Goal: Communication & Community: Answer question/provide support

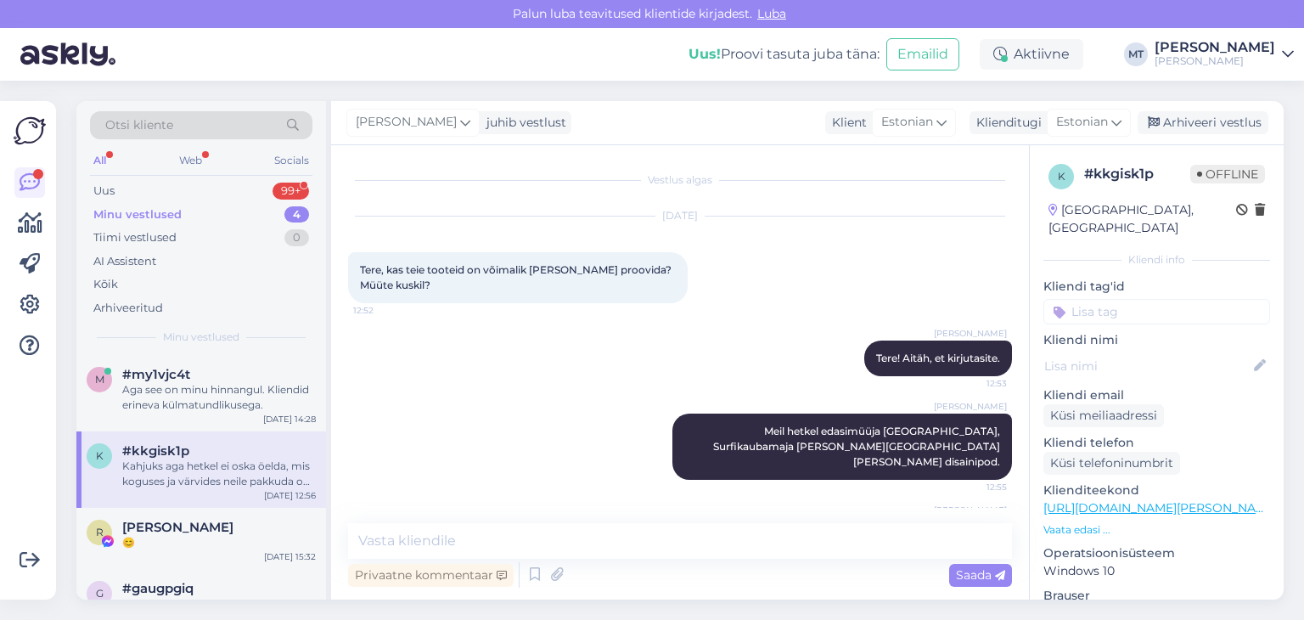
scroll to position [79, 0]
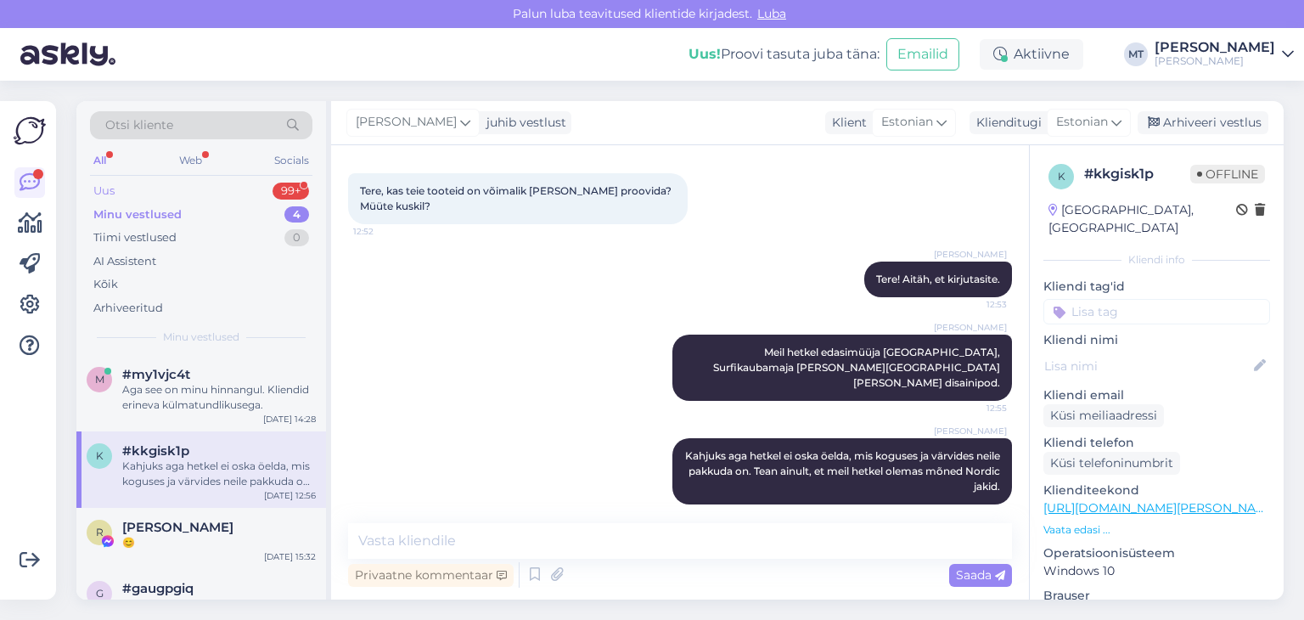
click at [101, 188] on div "Uus" at bounding box center [103, 190] width 21 height 17
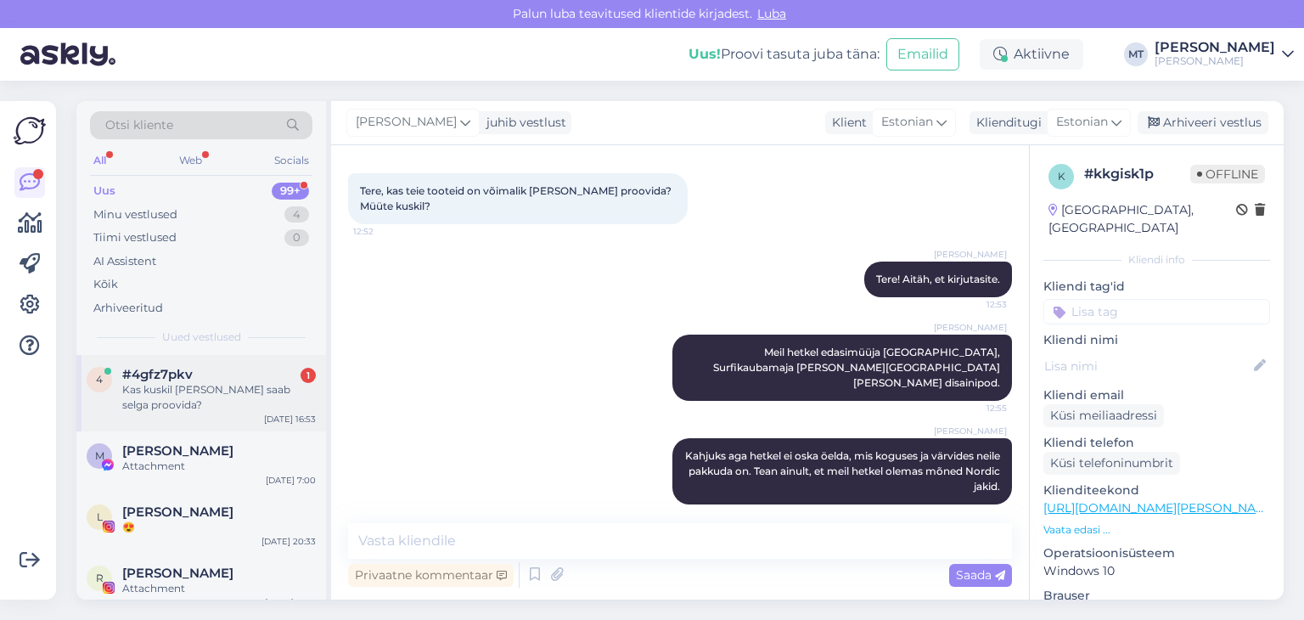
click at [188, 388] on div "Kas kuskil [PERSON_NAME] saab selga proovida?" at bounding box center [219, 397] width 194 height 31
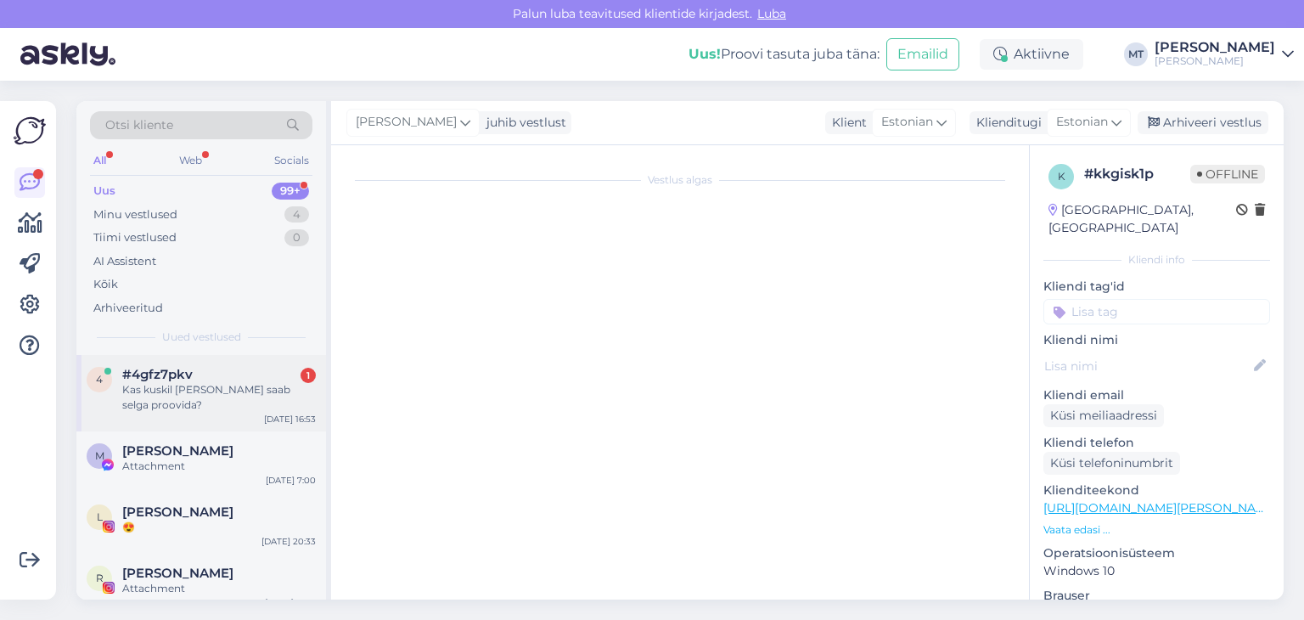
scroll to position [0, 0]
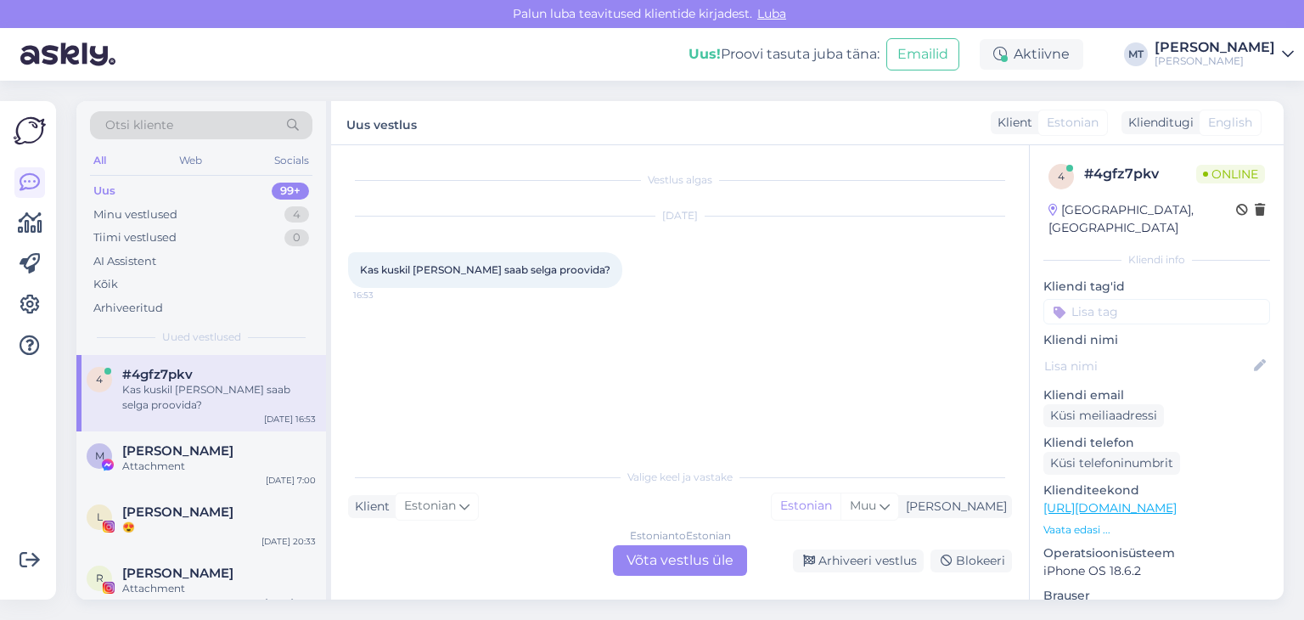
click at [669, 561] on div "Estonian to Estonian Võta vestlus üle" at bounding box center [680, 560] width 134 height 31
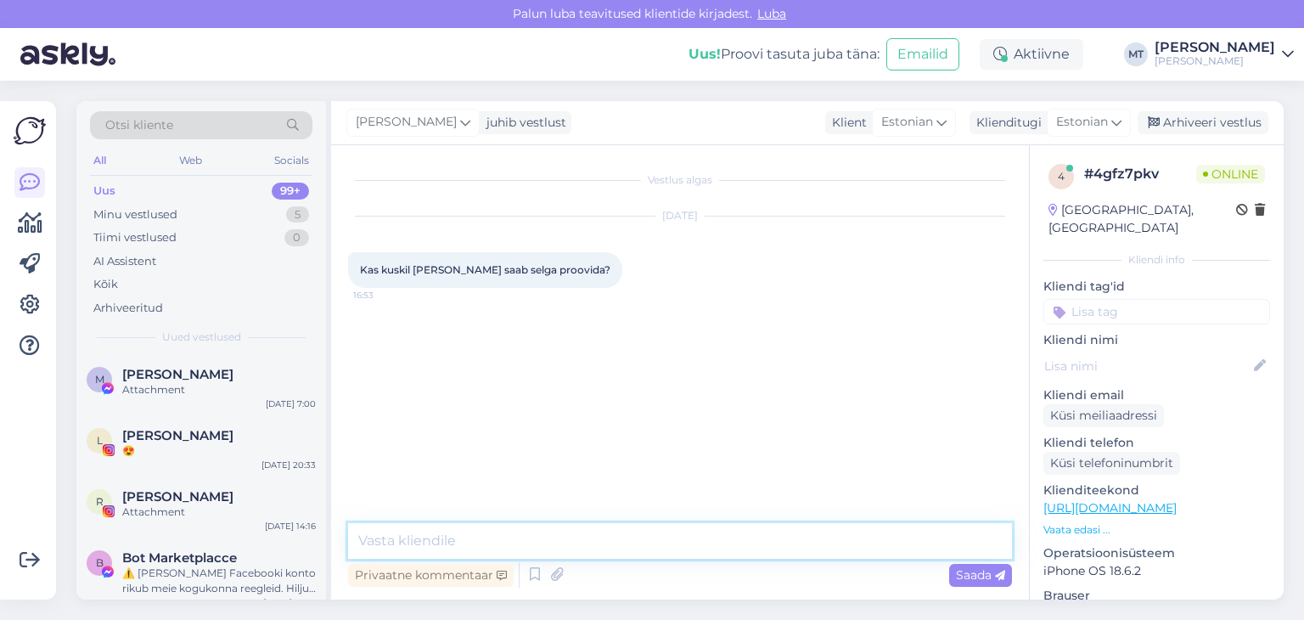
click at [536, 530] on textarea at bounding box center [680, 541] width 664 height 36
type textarea "Tere!"
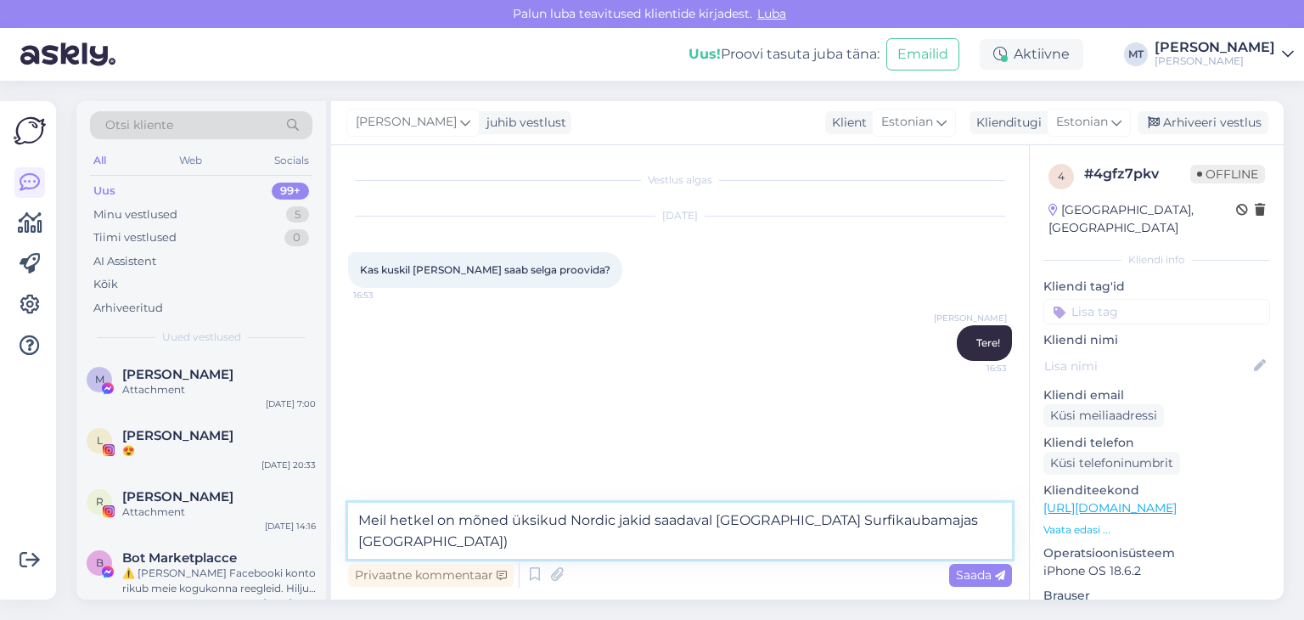
click at [896, 515] on textarea "Meil hetkel on mõned üksikud Nordic jakid saadaval [GEOGRAPHIC_DATA] Surfikauba…" at bounding box center [680, 530] width 664 height 56
type textarea "Meil hetkel on mõned üksikud Nordic jakid saadaval [GEOGRAPHIC_DATA] Surfikauba…"
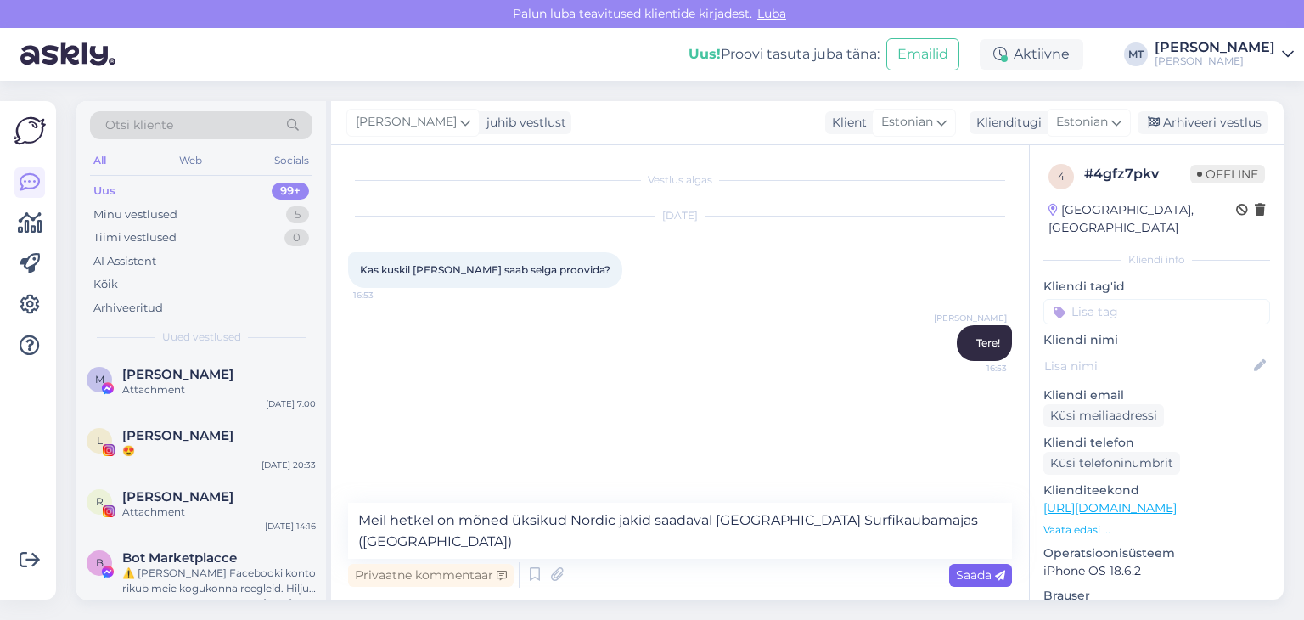
click at [962, 574] on span "Saada" at bounding box center [980, 574] width 49 height 15
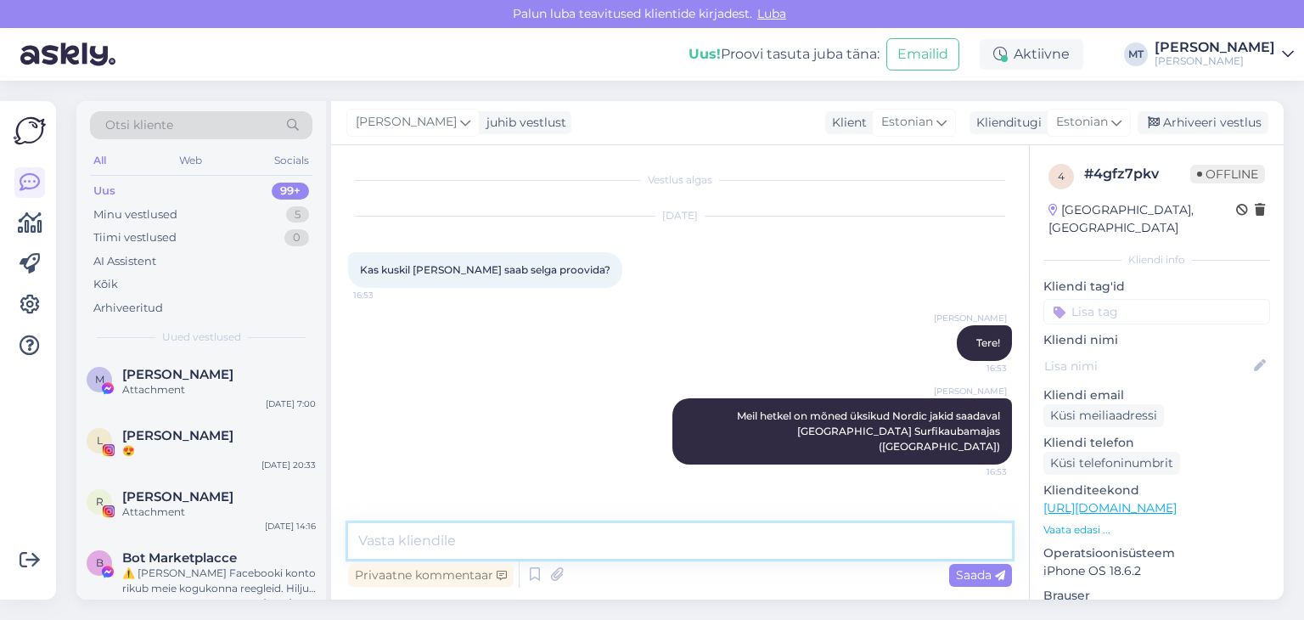
click at [387, 536] on textarea at bounding box center [680, 541] width 664 height 36
type textarea "[GEOGRAPHIC_DATA] [PERSON_NAME] disainipoes"
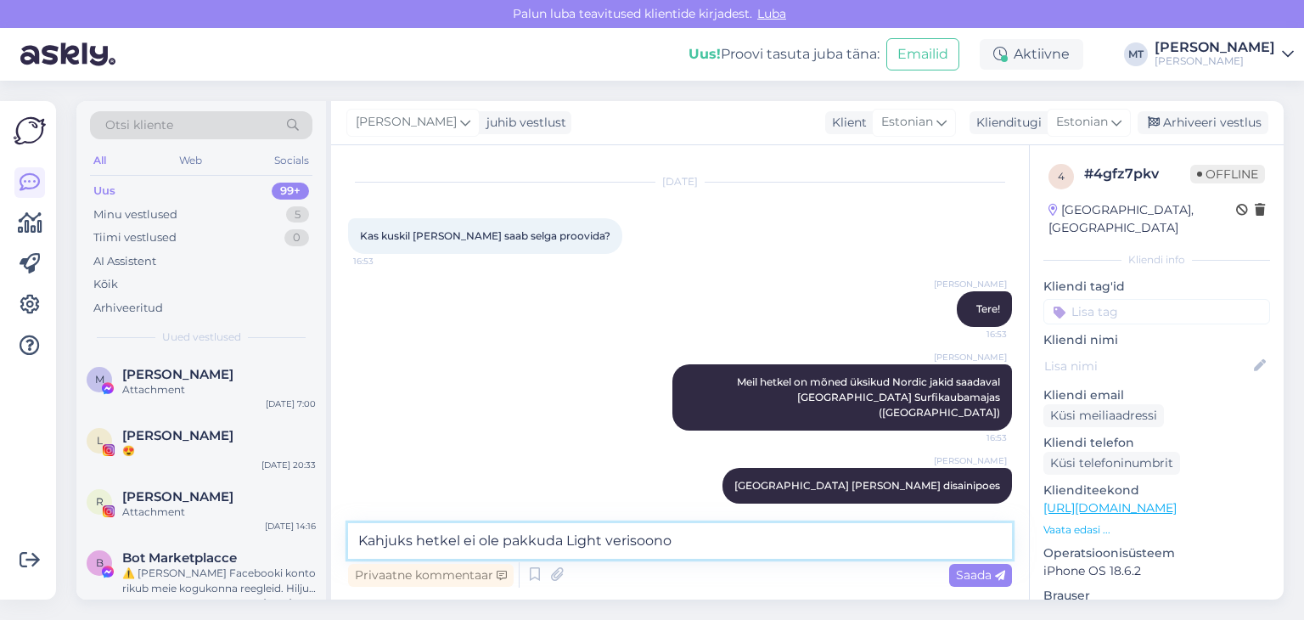
click at [607, 537] on textarea "Kahjuks hetkel ei ole pakkuda Light verisoono" at bounding box center [680, 541] width 664 height 36
click at [564, 543] on textarea "Kahjuks hetkel ei ole pakkuda Light verisoono" at bounding box center [680, 541] width 664 height 36
click at [602, 541] on textarea "Kahjuks hetkel ei ole pakkuda Light verisoono" at bounding box center [680, 541] width 664 height 36
click at [561, 544] on textarea "Kahjuks hetkel ei ole pakkuda Light verisoono" at bounding box center [680, 541] width 664 height 36
click at [619, 541] on textarea "Kahjuks hetkel ei ole pakkuda softshellmaterjalist Light verisoono" at bounding box center [680, 541] width 664 height 36
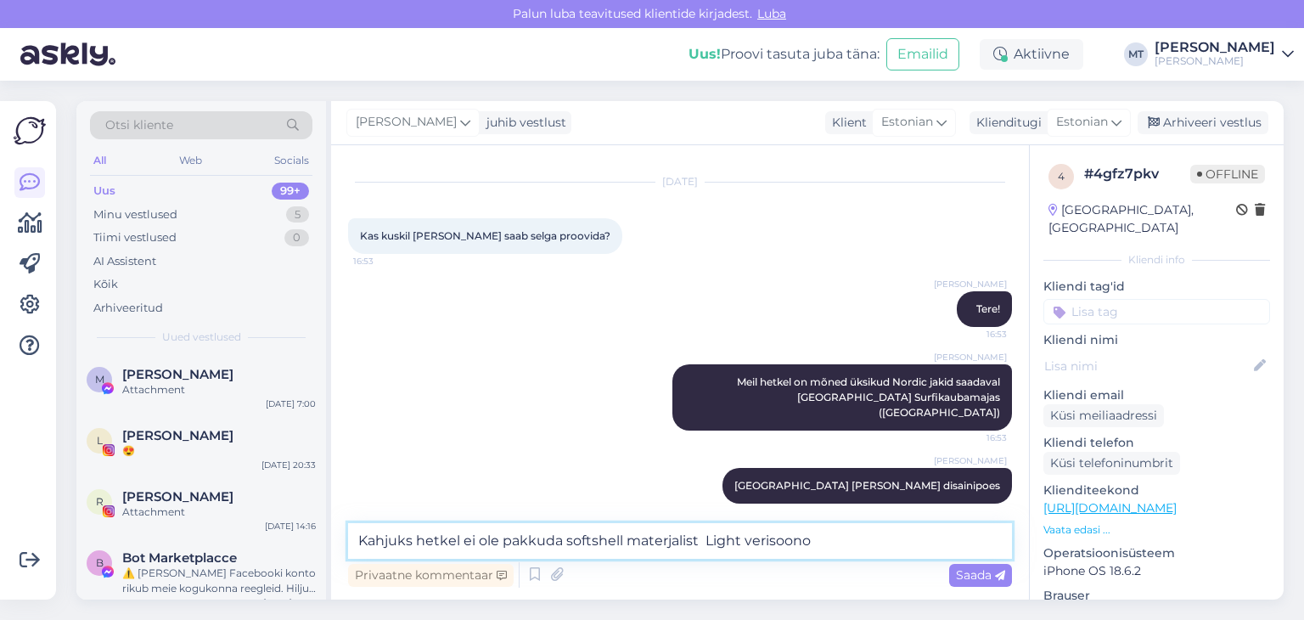
drag, startPoint x: 811, startPoint y: 543, endPoint x: 745, endPoint y: 547, distance: 66.3
click at [745, 547] on textarea "Kahjuks hetkel ei ole pakkuda softshell materjalist Light verisoono" at bounding box center [680, 541] width 664 height 36
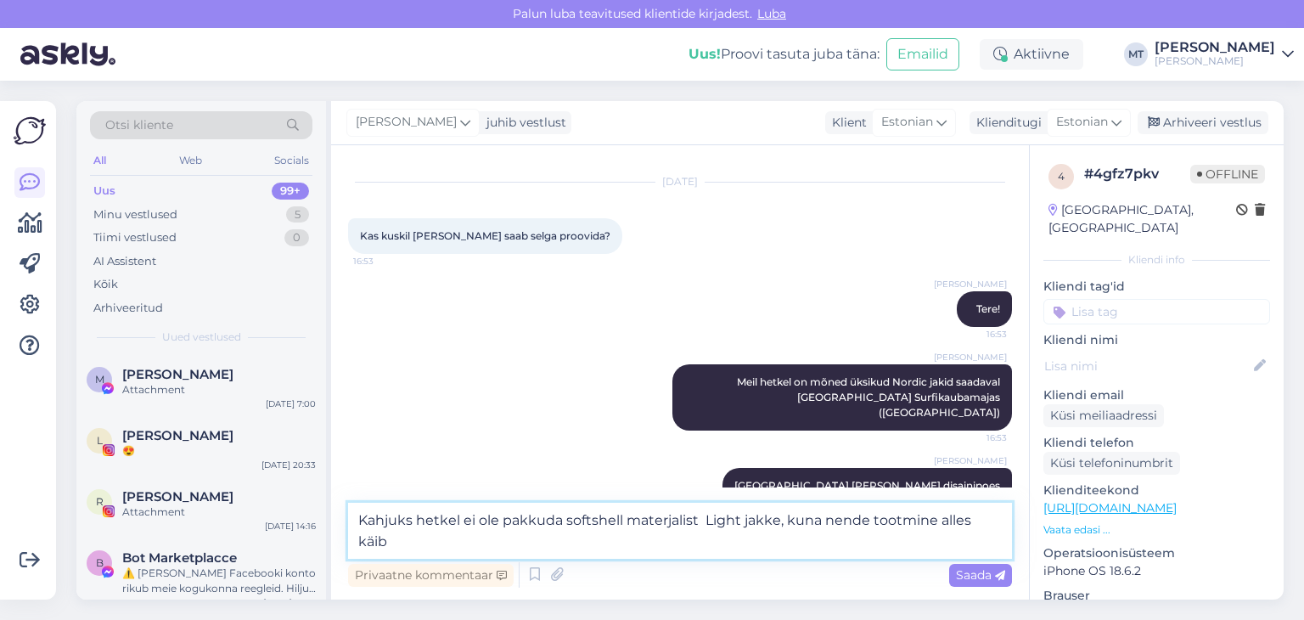
type textarea "Kahjuks hetkel ei ole pakkuda softshell materjalist Light jakke, kuna nende too…"
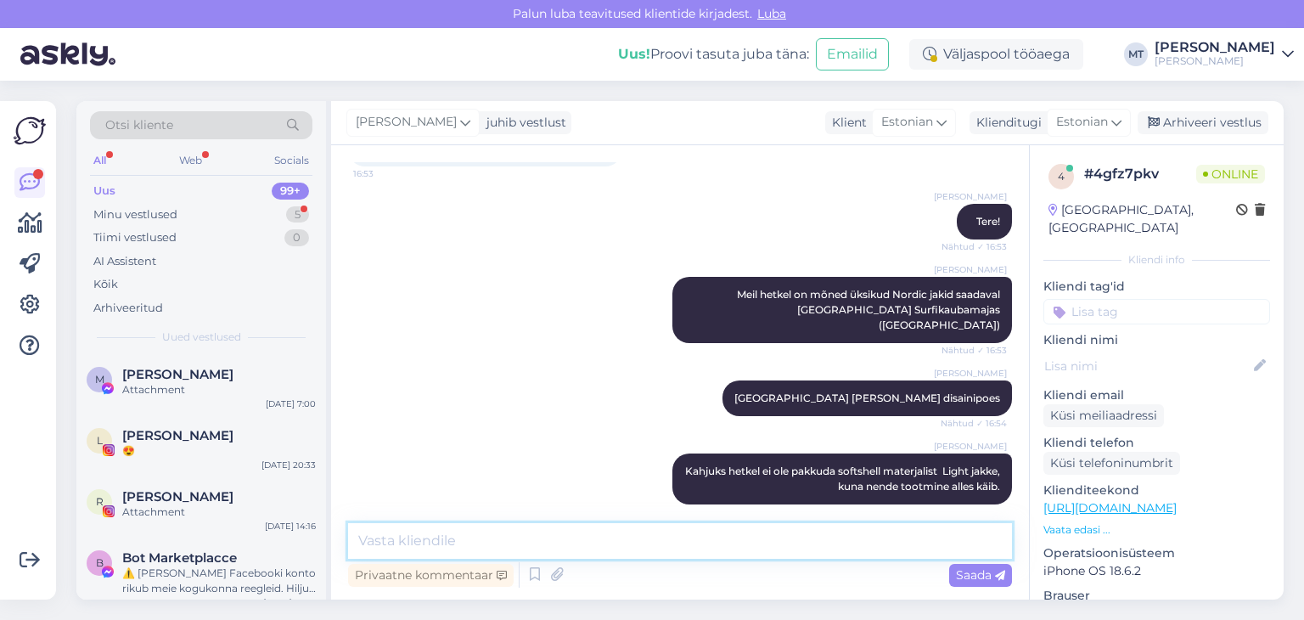
scroll to position [194, 0]
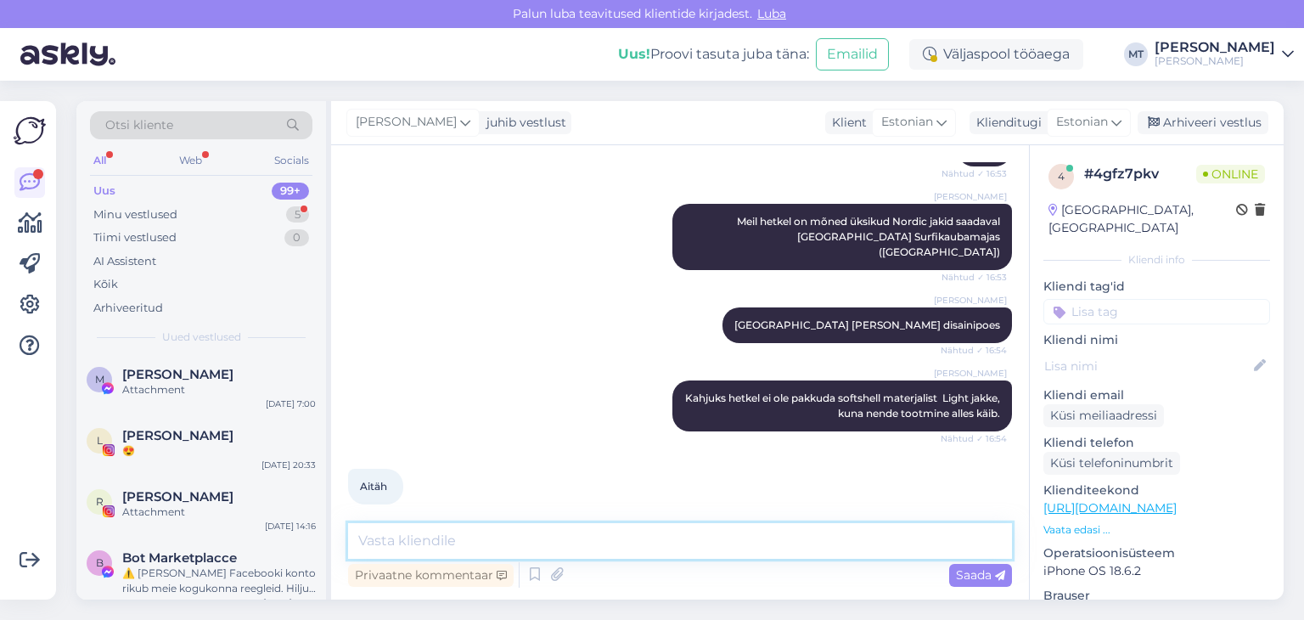
click at [473, 543] on textarea at bounding box center [680, 541] width 664 height 36
type textarea "Aitäh, et huvi tundsite!"
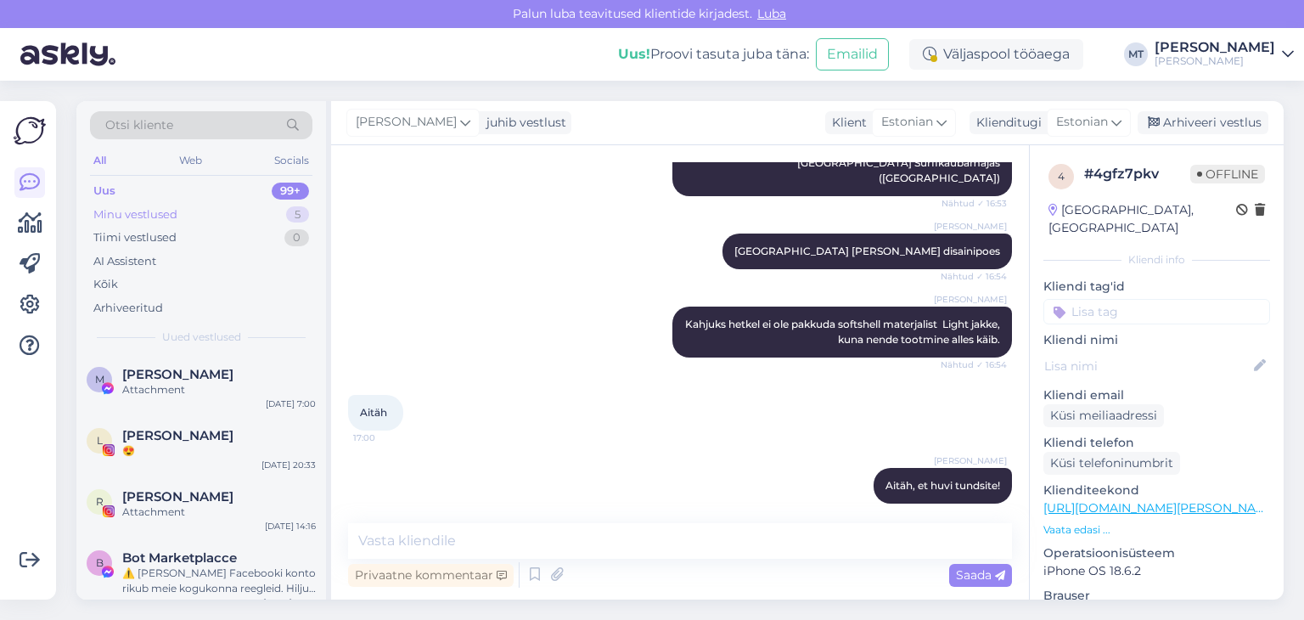
click at [129, 210] on div "Minu vestlused" at bounding box center [135, 214] width 84 height 17
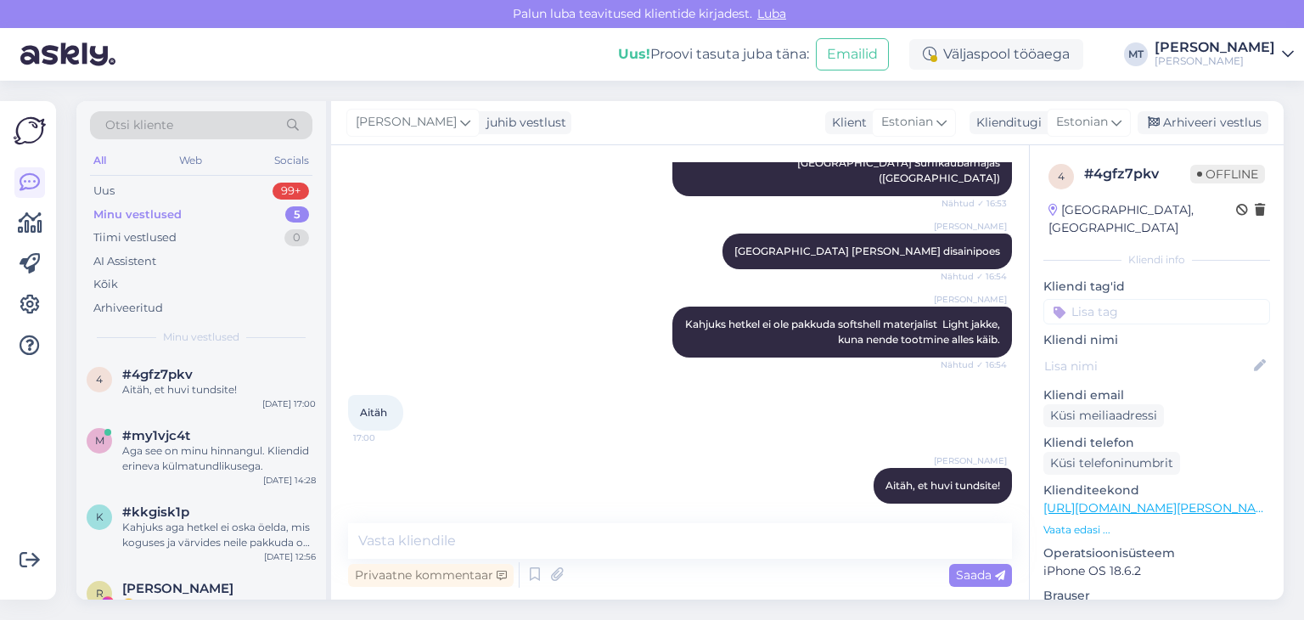
click at [160, 212] on div "Minu vestlused" at bounding box center [137, 214] width 88 height 17
